Goal: Task Accomplishment & Management: Manage account settings

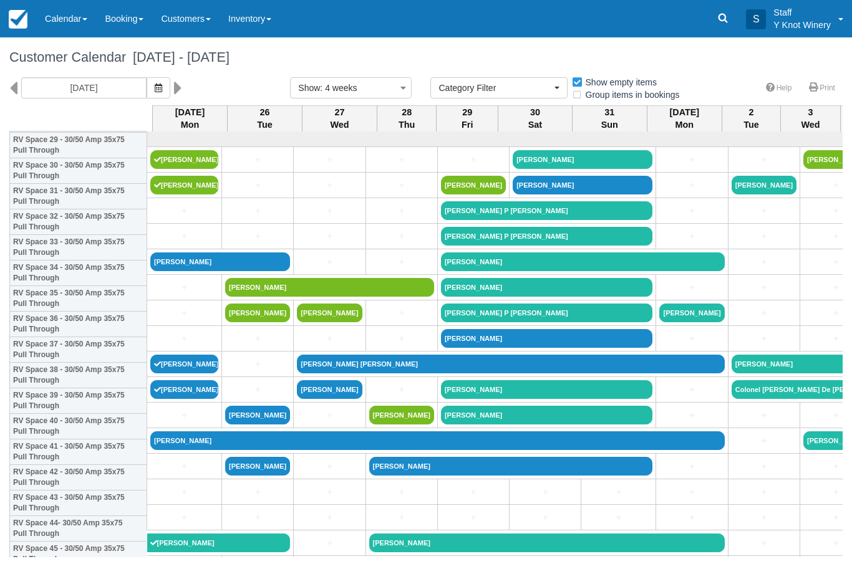
select select
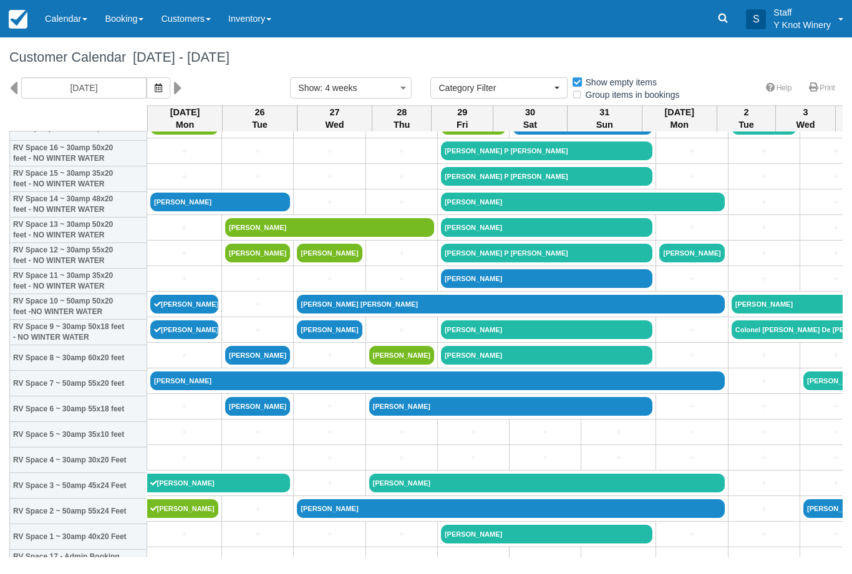
scroll to position [55, 0]
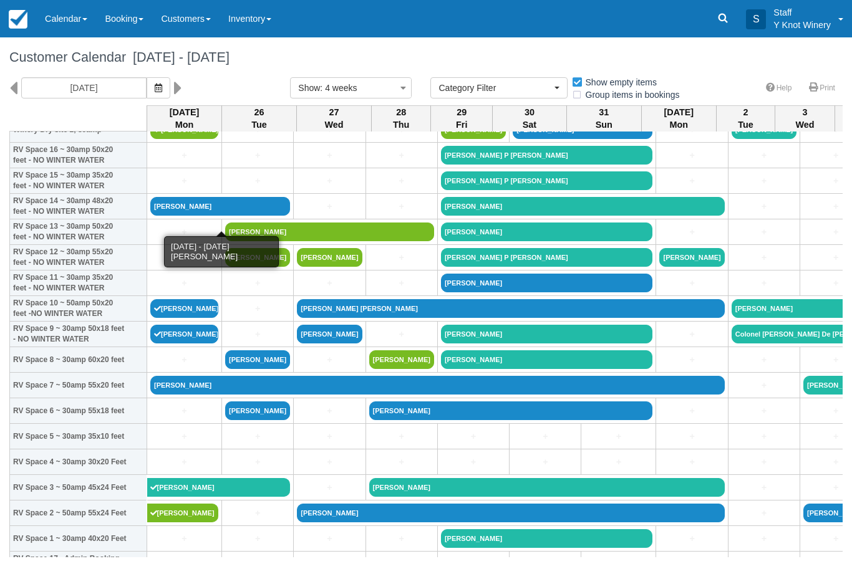
click at [186, 216] on link "[PERSON_NAME]" at bounding box center [220, 206] width 140 height 19
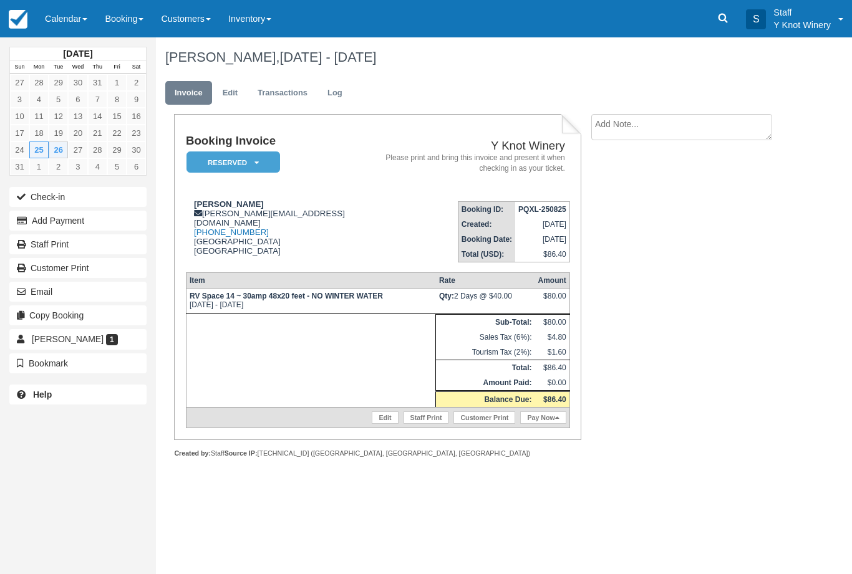
click at [83, 200] on button "Check-in" at bounding box center [77, 197] width 137 height 20
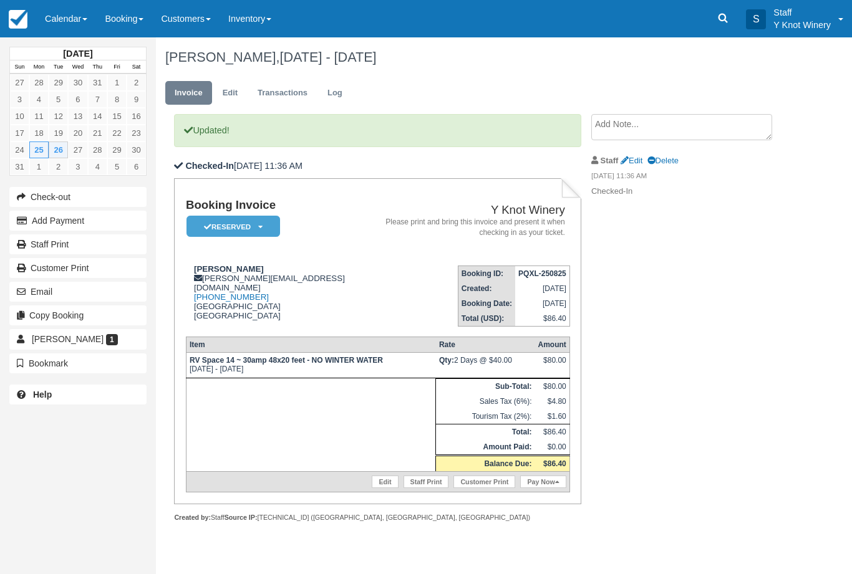
click at [109, 220] on button "Add Payment" at bounding box center [77, 221] width 137 height 20
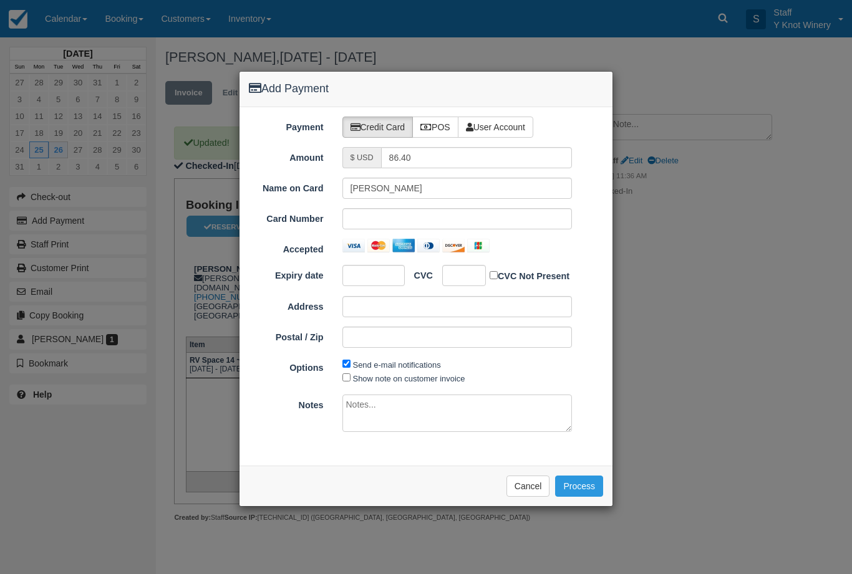
click at [350, 222] on div at bounding box center [457, 219] width 214 height 12
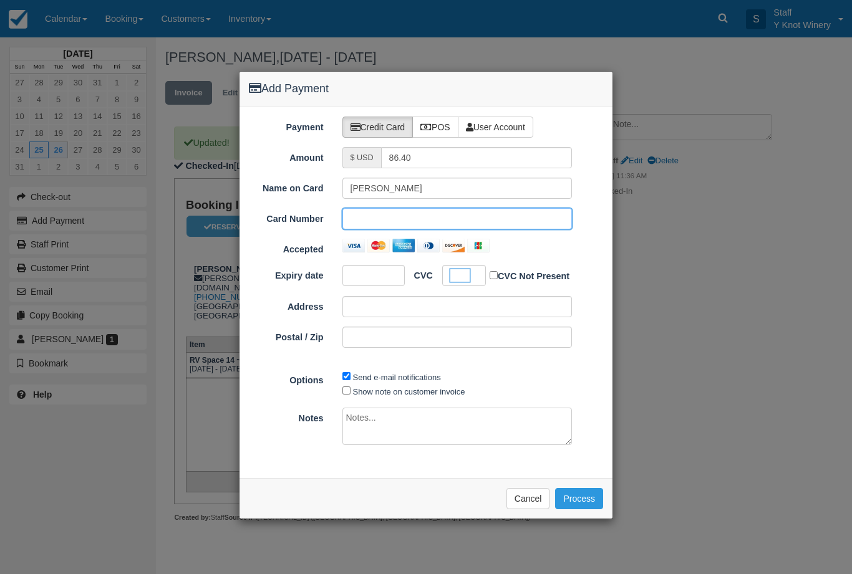
click at [578, 498] on button "Process" at bounding box center [579, 498] width 48 height 21
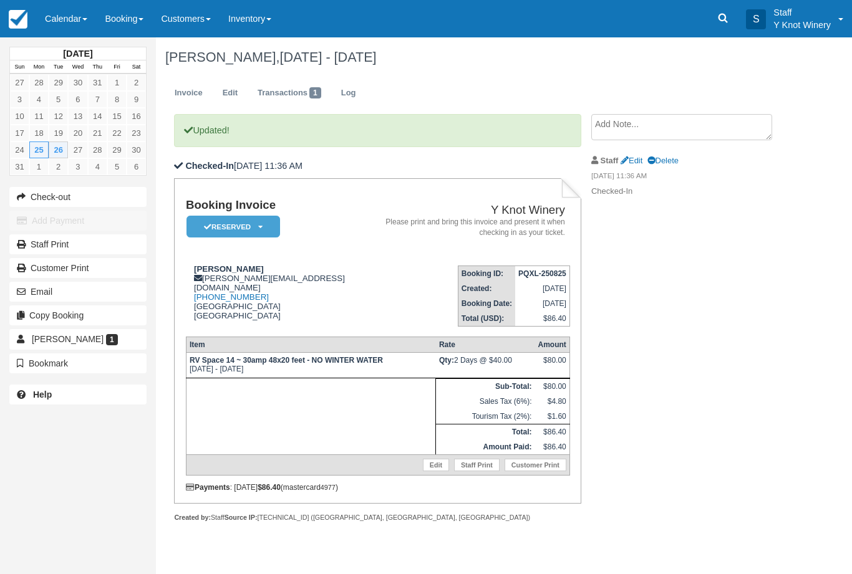
click at [288, 99] on link "Transactions 1" at bounding box center [289, 93] width 82 height 24
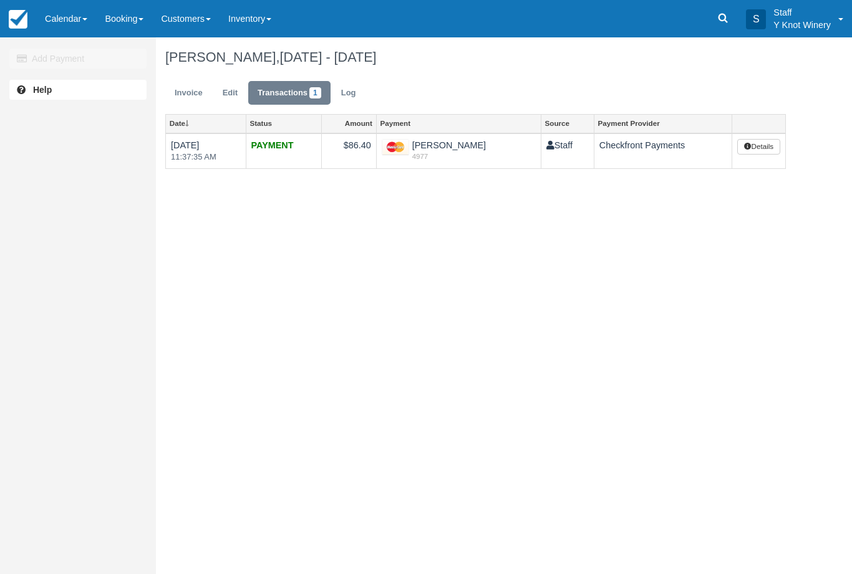
click at [194, 97] on link "Invoice" at bounding box center [188, 93] width 47 height 24
